Goal: Task Accomplishment & Management: Manage account settings

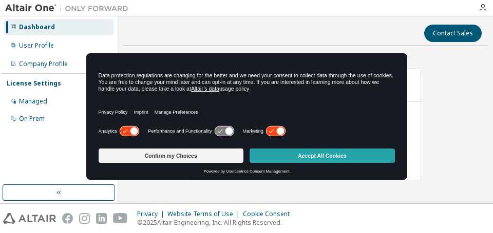
click at [293, 160] on button "Accept All Cookies" at bounding box center [321, 156] width 145 height 14
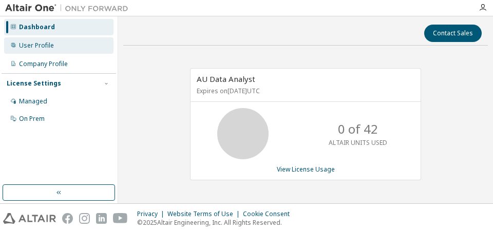
click at [40, 45] on div "User Profile" at bounding box center [36, 46] width 35 height 8
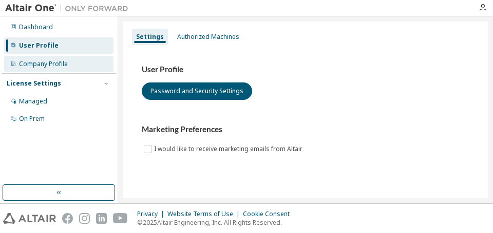
click at [38, 64] on div "Company Profile" at bounding box center [43, 64] width 49 height 8
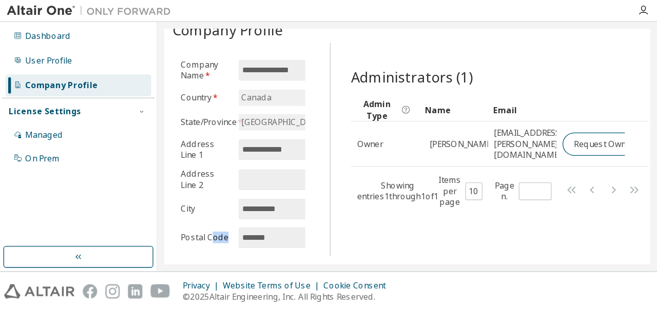
scroll to position [0, 25]
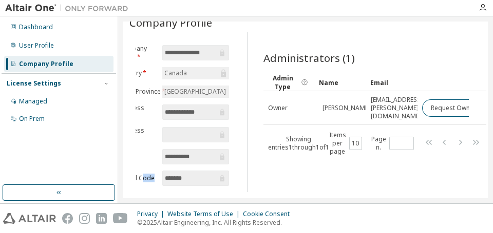
drag, startPoint x: 159, startPoint y: 198, endPoint x: 240, endPoint y: 195, distance: 80.6
click at [227, 201] on div "**********" at bounding box center [305, 109] width 375 height 187
drag, startPoint x: 322, startPoint y: 182, endPoint x: 446, endPoint y: 182, distance: 124.7
click at [446, 182] on div "Administrators (1) Clear Load Save Save As Field Operator Value Select filter S…" at bounding box center [371, 115] width 240 height 154
drag, startPoint x: 402, startPoint y: 67, endPoint x: 455, endPoint y: 74, distance: 52.8
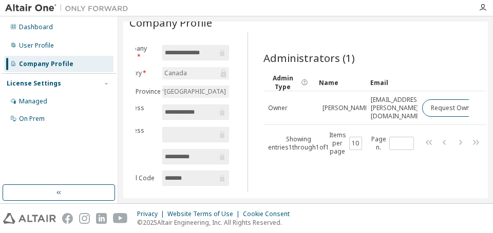
click at [459, 66] on div "Administrators (1) Clear Load Save Save As Field Operator Value Select filter S…" at bounding box center [370, 103] width 215 height 105
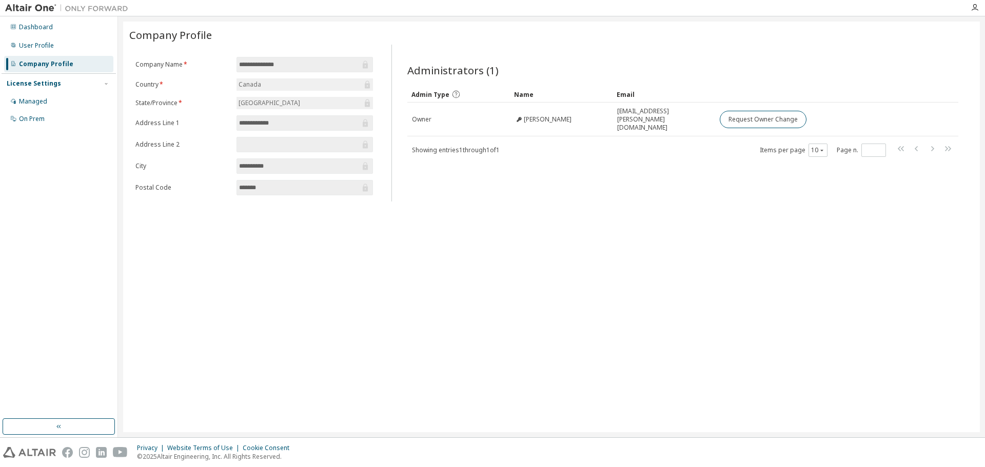
scroll to position [0, 0]
click at [492, 233] on div "**********" at bounding box center [551, 227] width 857 height 411
click at [25, 25] on div "Dashboard" at bounding box center [36, 27] width 34 height 8
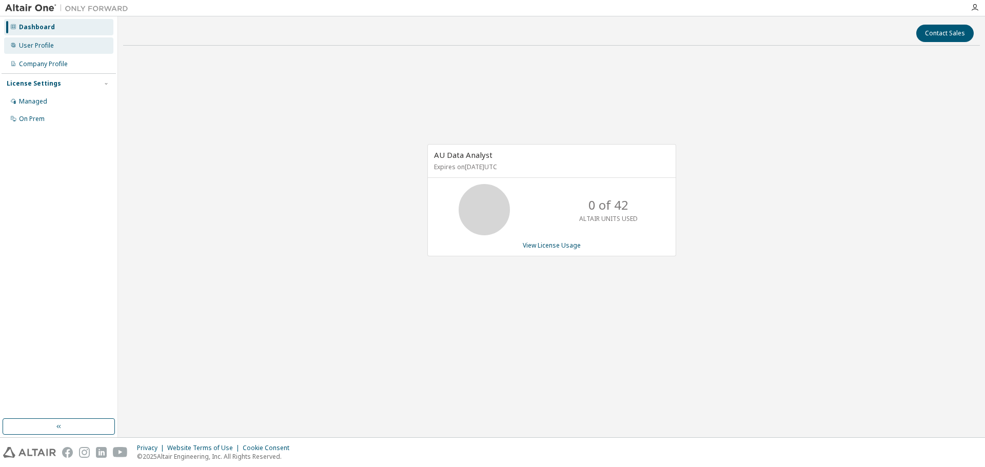
click at [42, 37] on div "User Profile" at bounding box center [58, 45] width 109 height 16
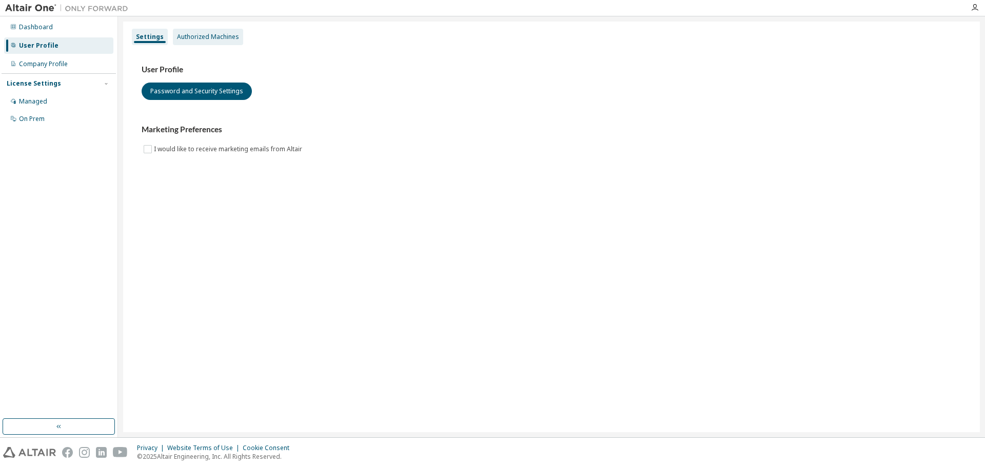
click at [211, 38] on div "Authorized Machines" at bounding box center [208, 37] width 62 height 8
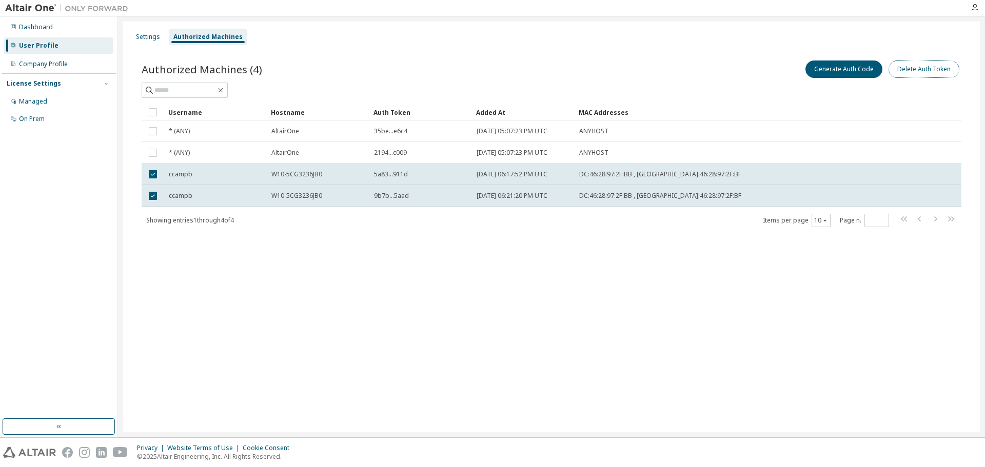
click at [492, 68] on button "Delete Auth Token" at bounding box center [924, 69] width 71 height 17
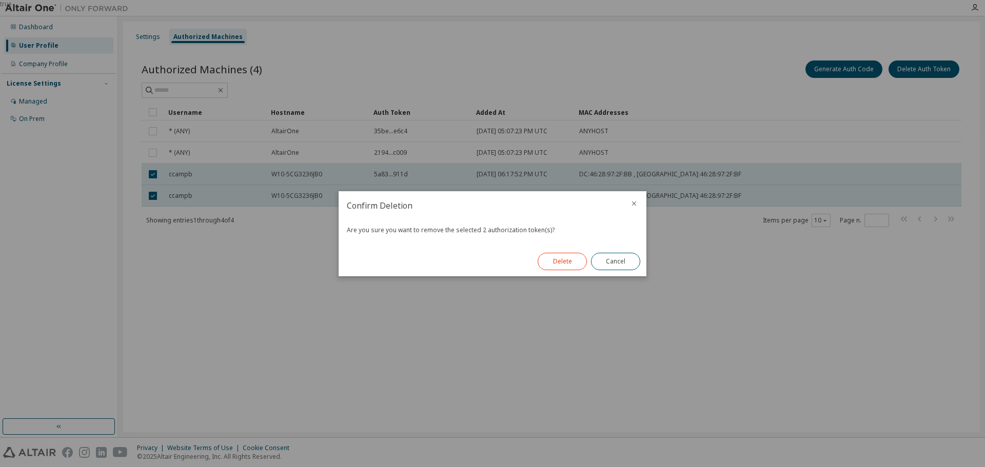
click at [492, 233] on button "Delete" at bounding box center [562, 261] width 49 height 17
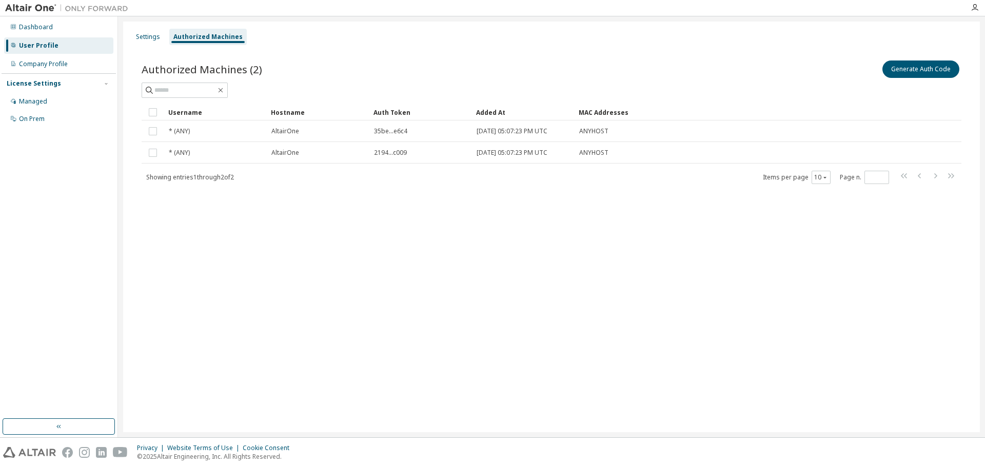
click at [429, 233] on div "Settings Authorized Machines Authorized Machines (2) Generate Auth Code Clear L…" at bounding box center [551, 227] width 857 height 411
click at [146, 36] on div "Settings" at bounding box center [148, 37] width 24 height 8
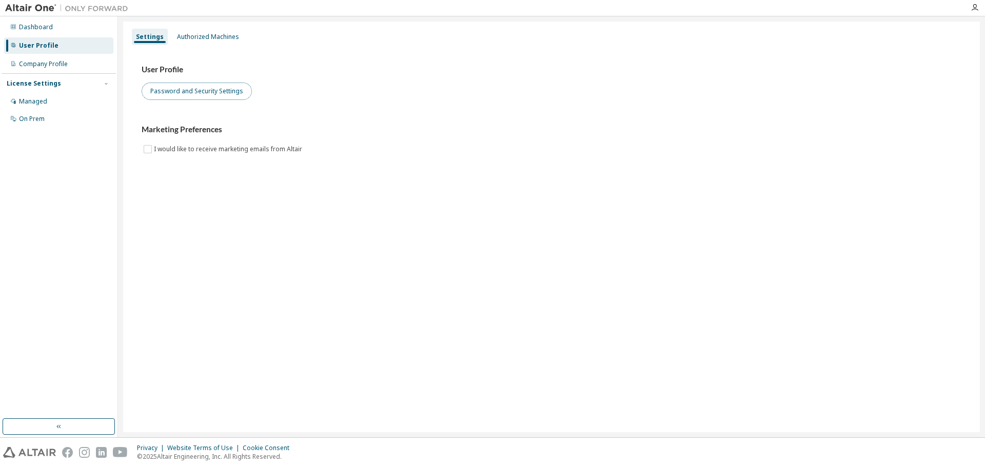
click at [209, 94] on button "Password and Security Settings" at bounding box center [197, 91] width 110 height 17
click at [23, 29] on div "Dashboard" at bounding box center [36, 27] width 34 height 8
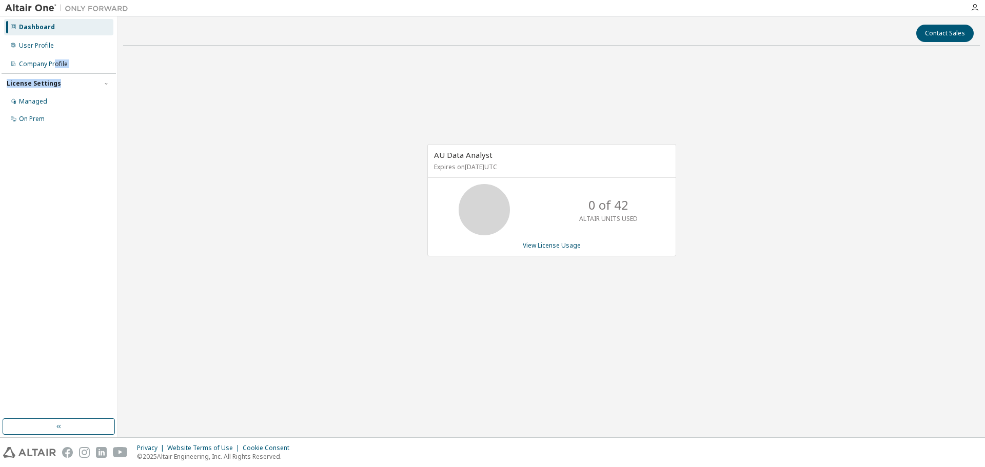
drag, startPoint x: 56, startPoint y: 78, endPoint x: 55, endPoint y: 84, distance: 5.2
click at [55, 84] on div "Dashboard User Profile Company Profile License Settings Managed On Prem" at bounding box center [59, 73] width 114 height 110
click at [47, 100] on div "Managed" at bounding box center [58, 101] width 109 height 16
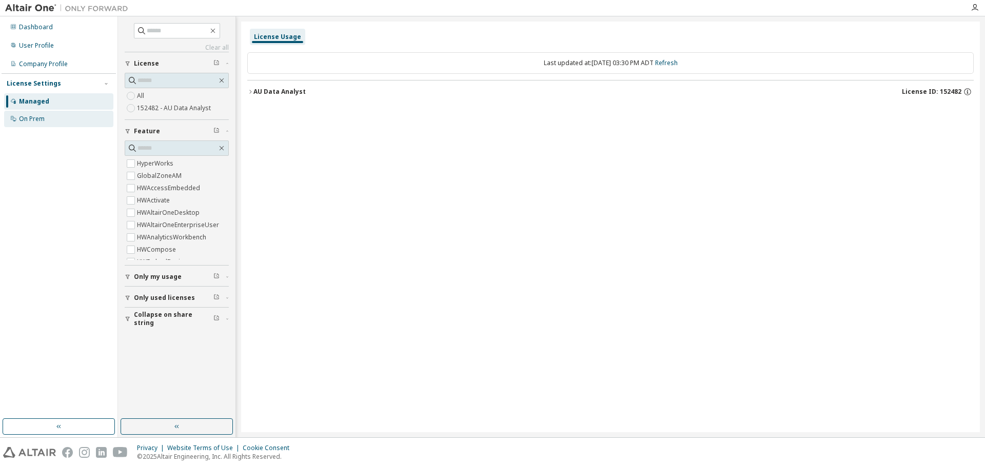
click at [31, 119] on div "On Prem" at bounding box center [32, 119] width 26 height 8
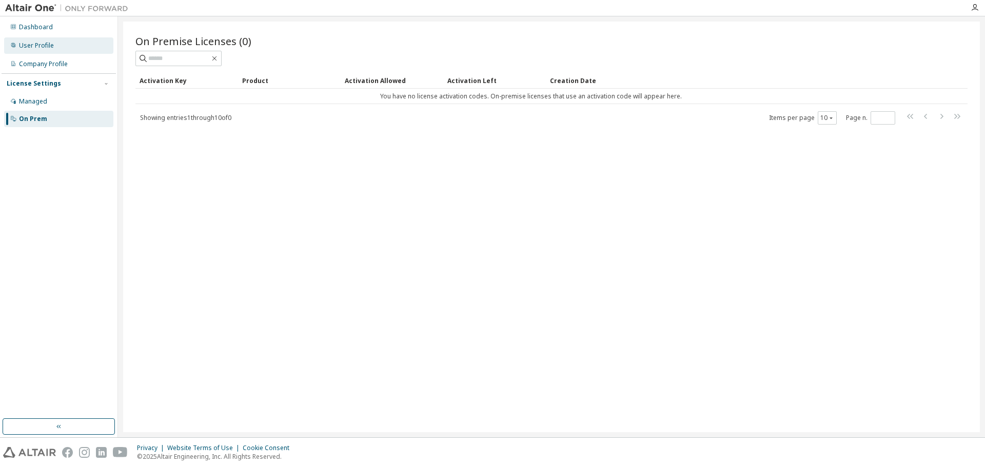
click at [35, 49] on div "User Profile" at bounding box center [36, 46] width 35 height 8
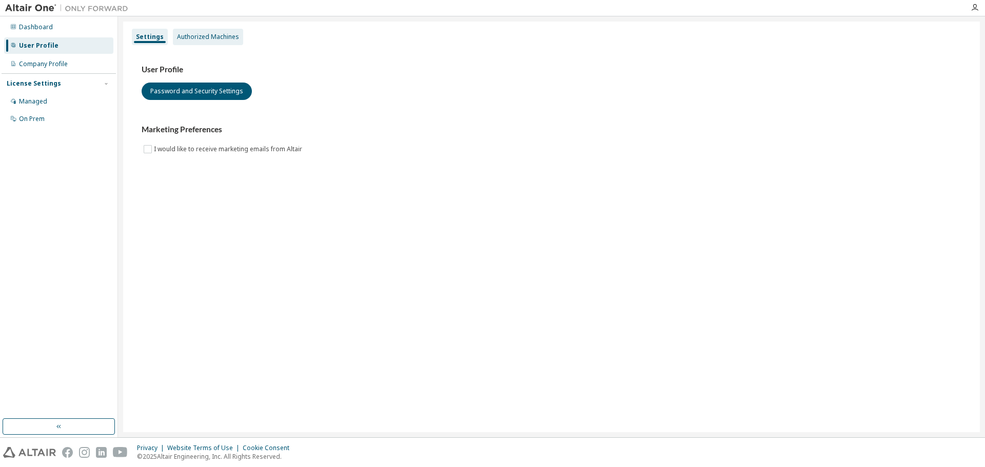
click at [205, 37] on div "Authorized Machines" at bounding box center [208, 37] width 62 height 8
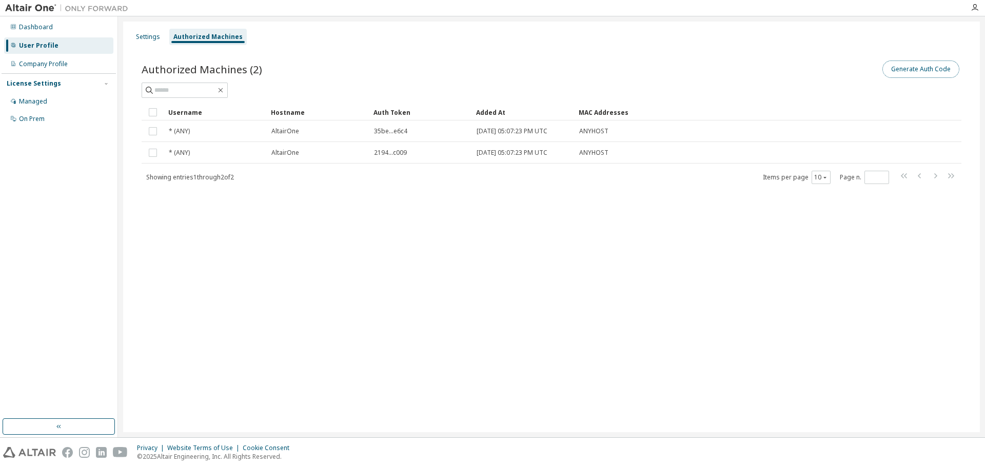
click at [492, 70] on button "Generate Auth Code" at bounding box center [920, 69] width 77 height 17
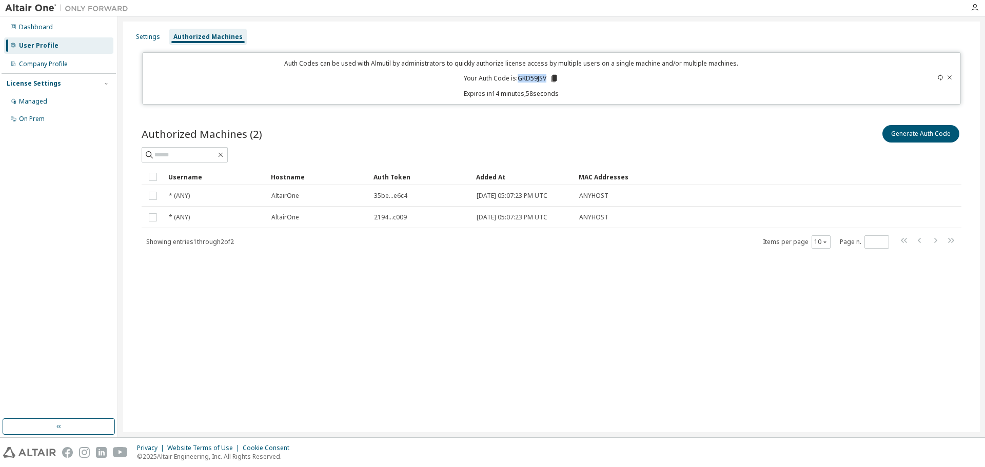
drag, startPoint x: 519, startPoint y: 78, endPoint x: 546, endPoint y: 78, distance: 27.2
click at [492, 78] on p "Your Auth Code is: GKD59JSV" at bounding box center [511, 78] width 95 height 9
copy p "GKD59JSV"
click at [43, 30] on div "Dashboard" at bounding box center [36, 27] width 34 height 8
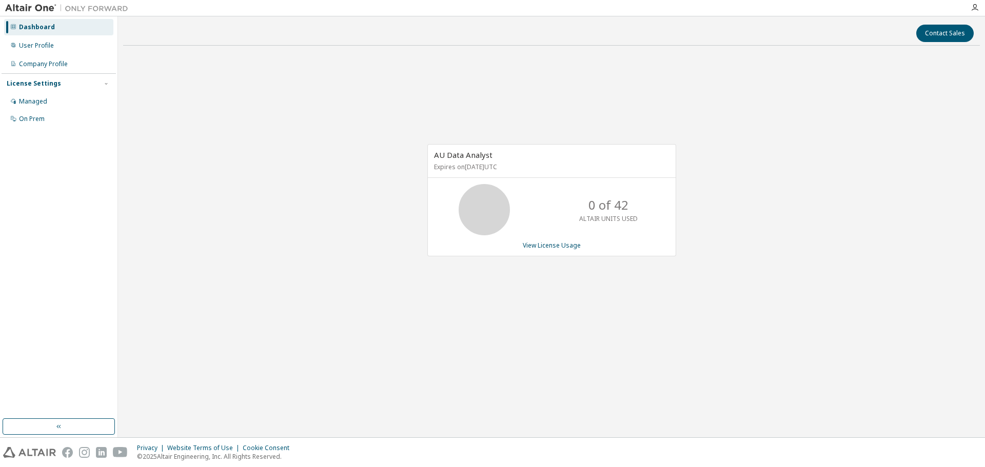
click at [492, 233] on div "AU Data Analyst Expires on August 31, 2026 UTC 0 of 42 ALTAIR UNITS USED View L…" at bounding box center [551, 200] width 249 height 112
click at [492, 233] on link "View License Usage" at bounding box center [552, 245] width 58 height 9
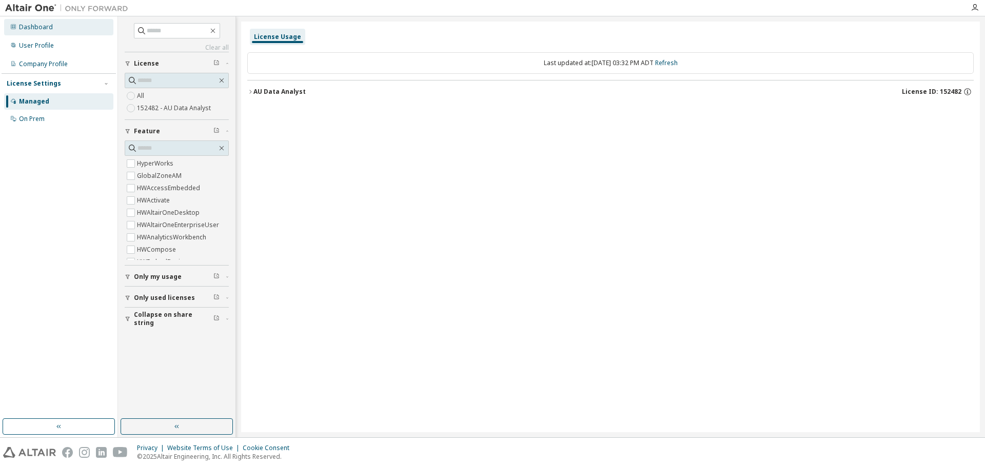
click at [34, 32] on div "Dashboard" at bounding box center [58, 27] width 109 height 16
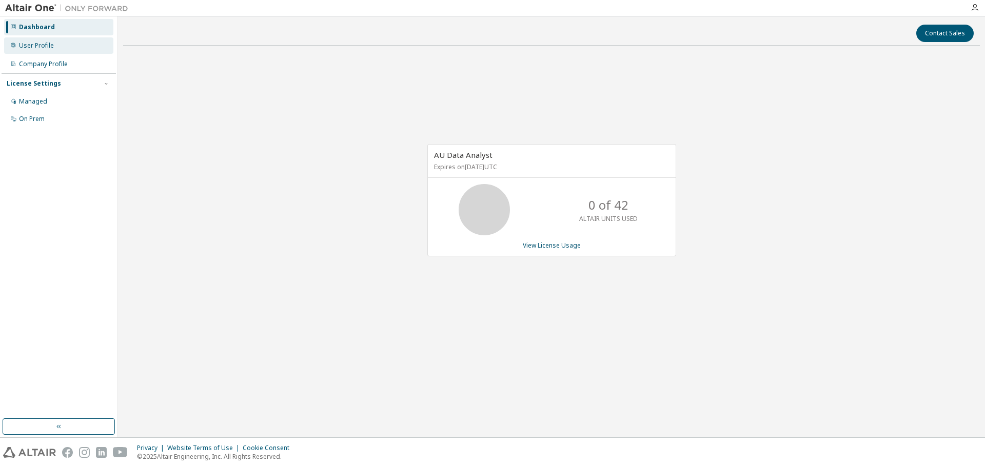
click at [36, 46] on div "User Profile" at bounding box center [36, 46] width 35 height 8
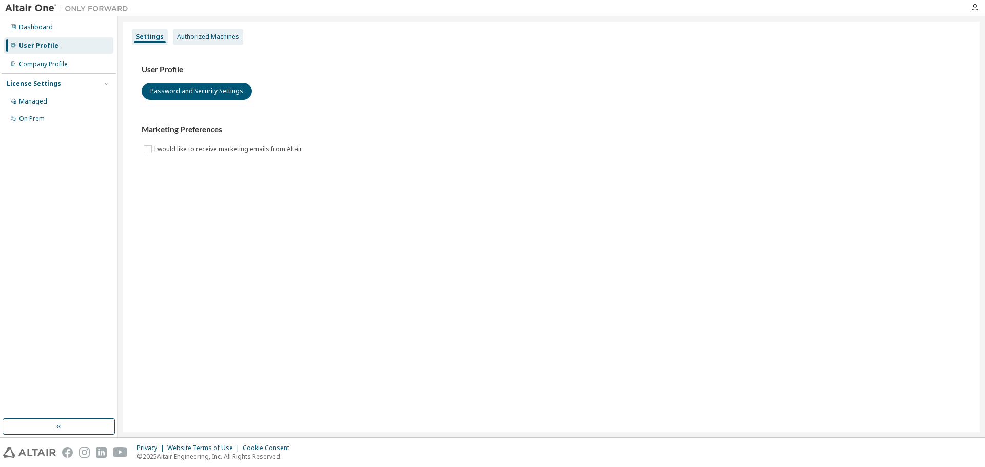
click at [212, 36] on div "Authorized Machines" at bounding box center [208, 37] width 62 height 8
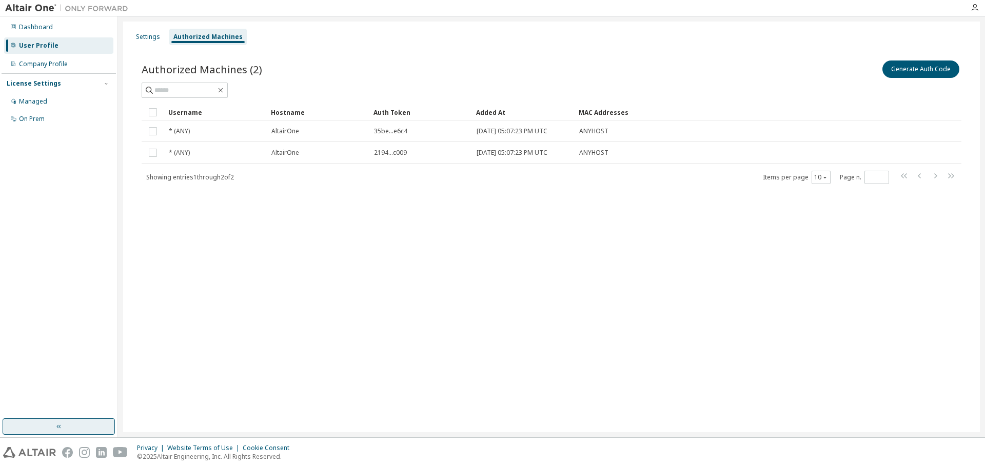
click at [57, 233] on icon "button" at bounding box center [59, 427] width 8 height 8
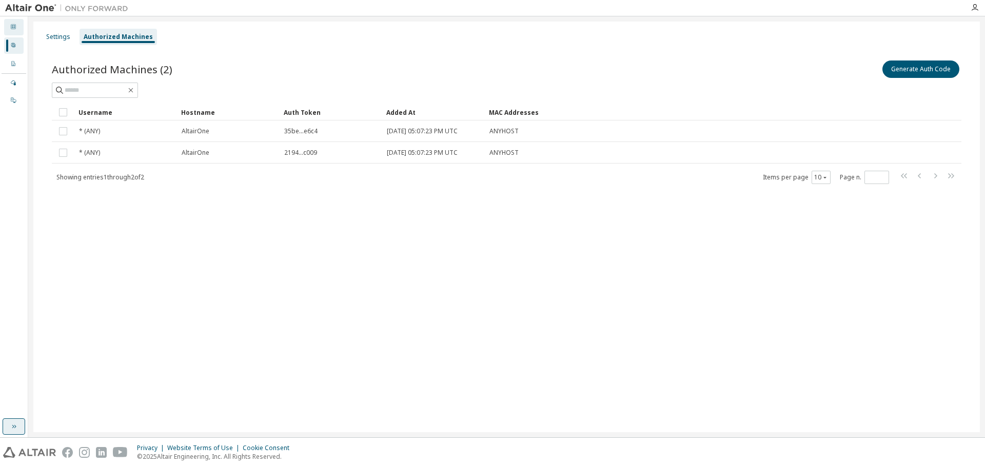
click at [13, 24] on icon at bounding box center [13, 27] width 6 height 6
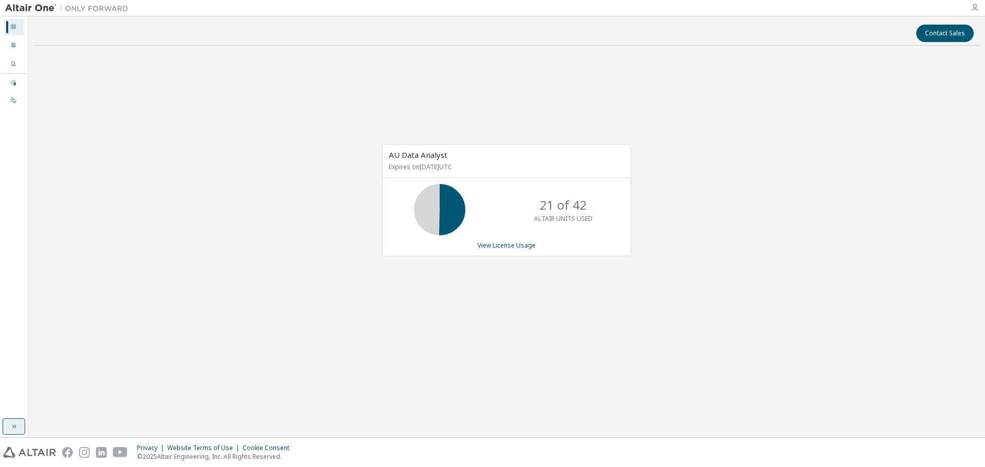
click at [492, 8] on icon "button" at bounding box center [975, 8] width 8 height 8
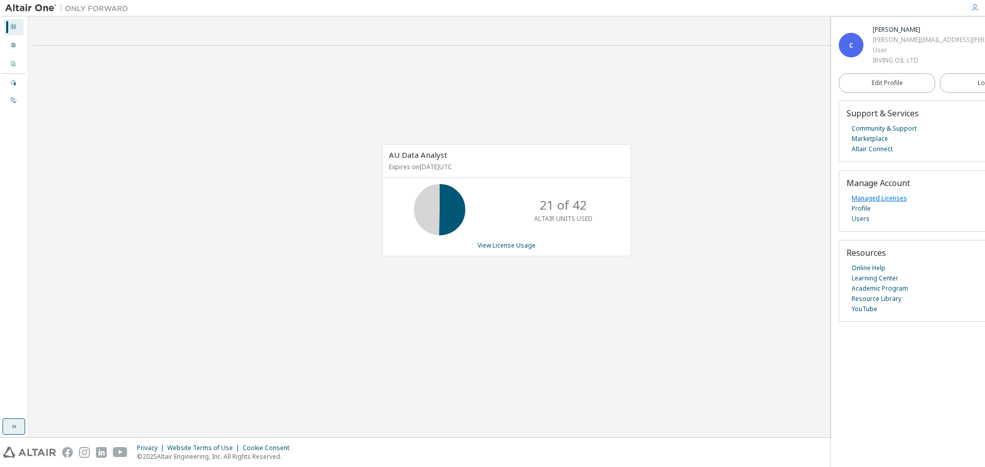
click at [492, 201] on link "Managed Licenses" at bounding box center [879, 198] width 55 height 10
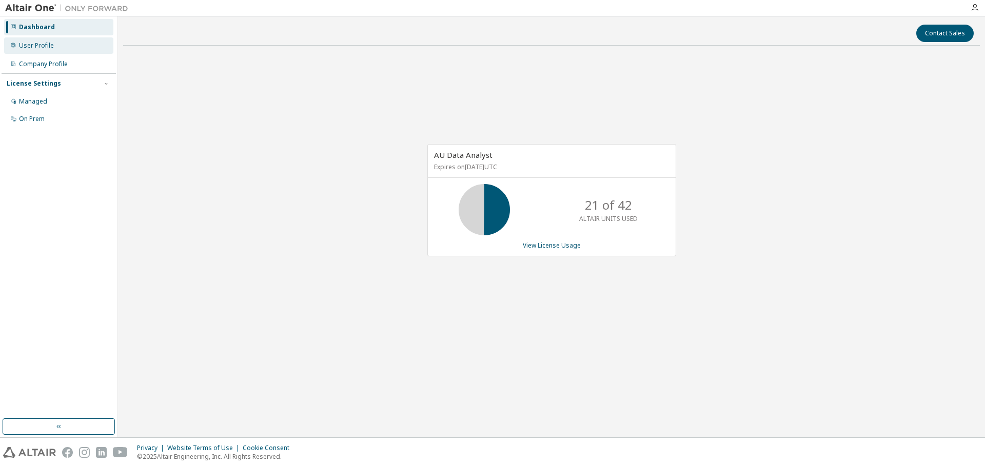
click at [27, 48] on div "User Profile" at bounding box center [36, 46] width 35 height 8
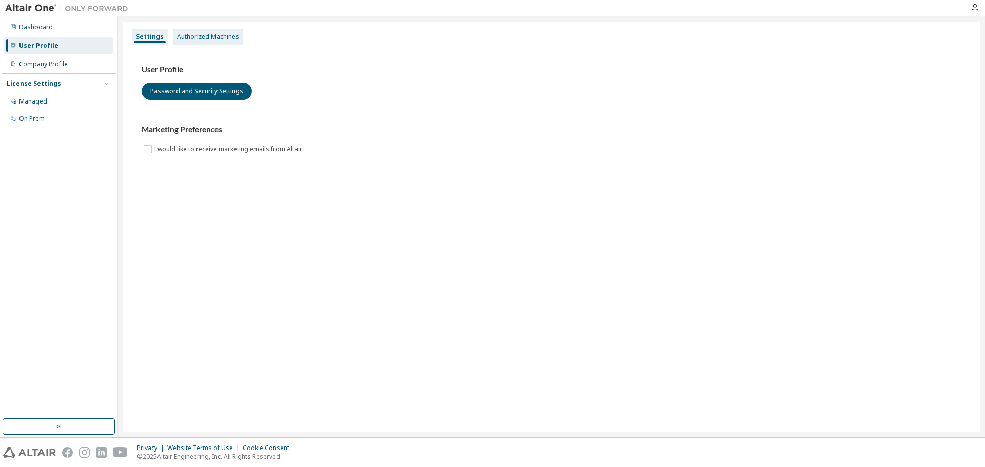
click at [221, 39] on div "Authorized Machines" at bounding box center [208, 37] width 62 height 8
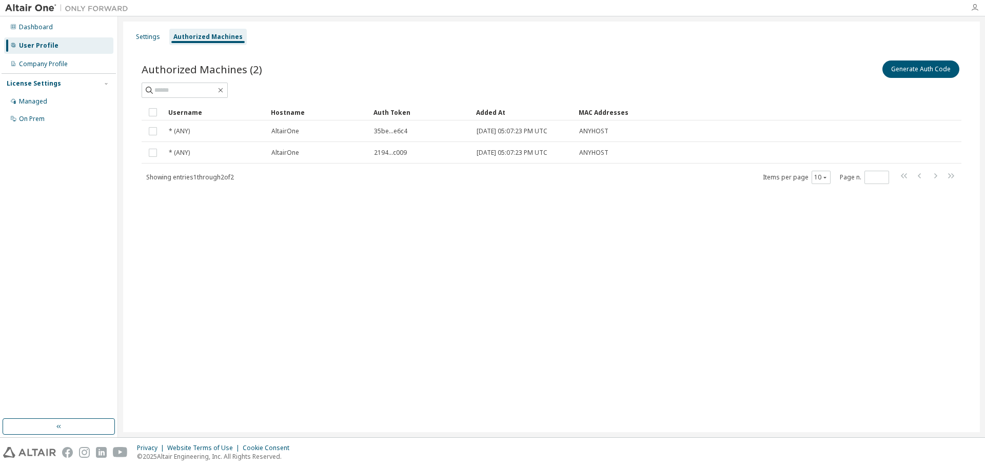
click at [973, 11] on icon "button" at bounding box center [975, 8] width 8 height 8
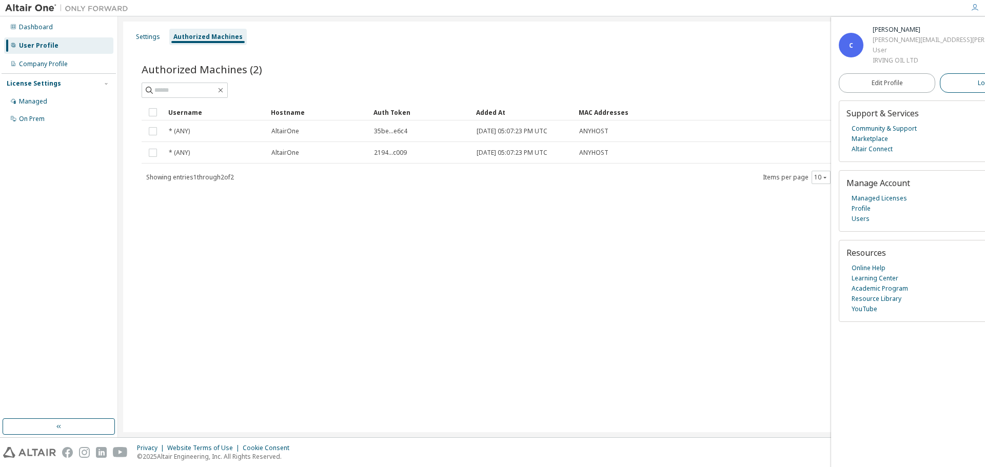
click at [978, 82] on span "Logout" at bounding box center [988, 83] width 21 height 10
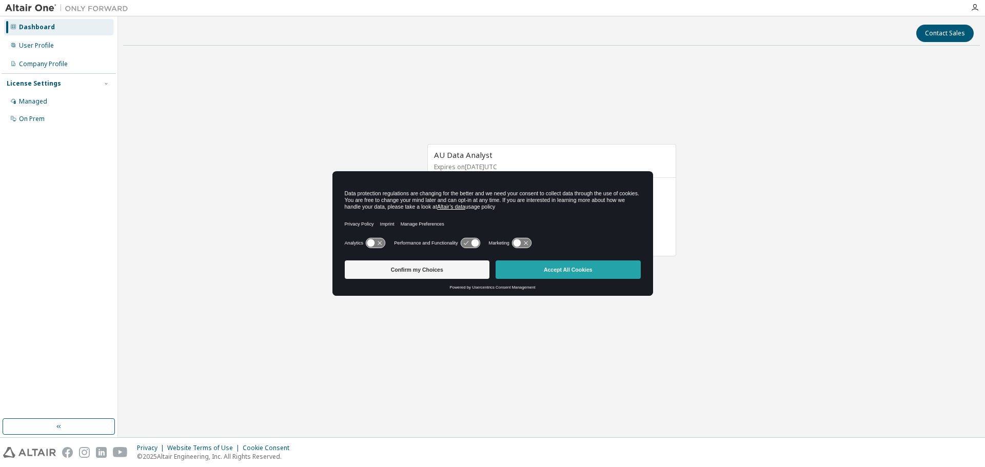
click at [565, 267] on button "Accept All Cookies" at bounding box center [568, 270] width 145 height 18
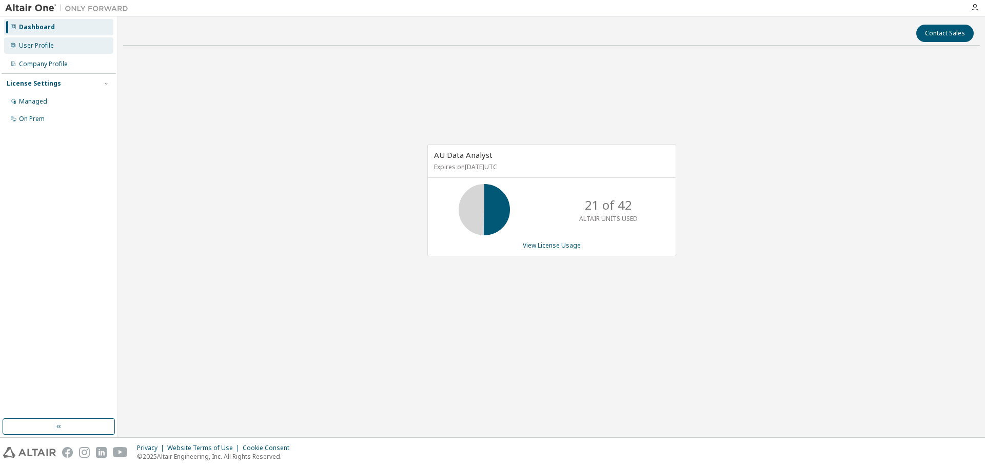
click at [29, 41] on div "User Profile" at bounding box center [58, 45] width 109 height 16
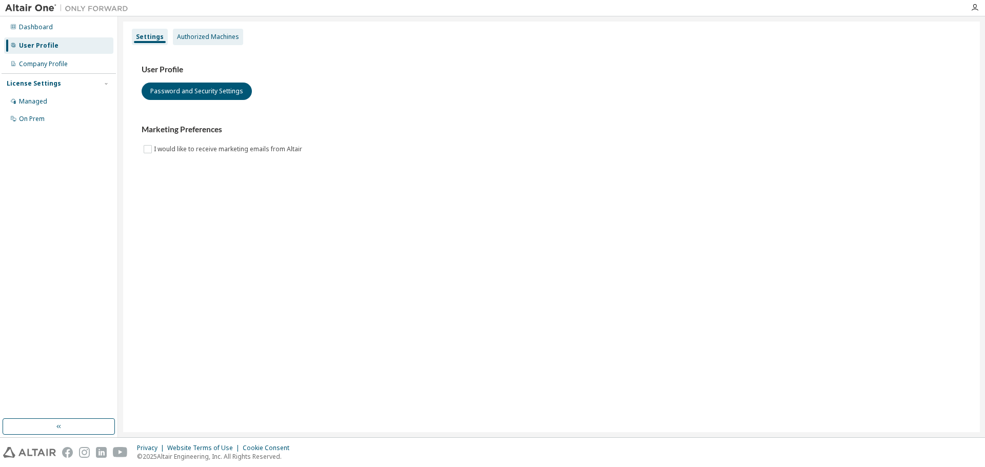
click at [227, 34] on div "Authorized Machines" at bounding box center [208, 37] width 62 height 8
